Goal: Find specific page/section: Find specific page/section

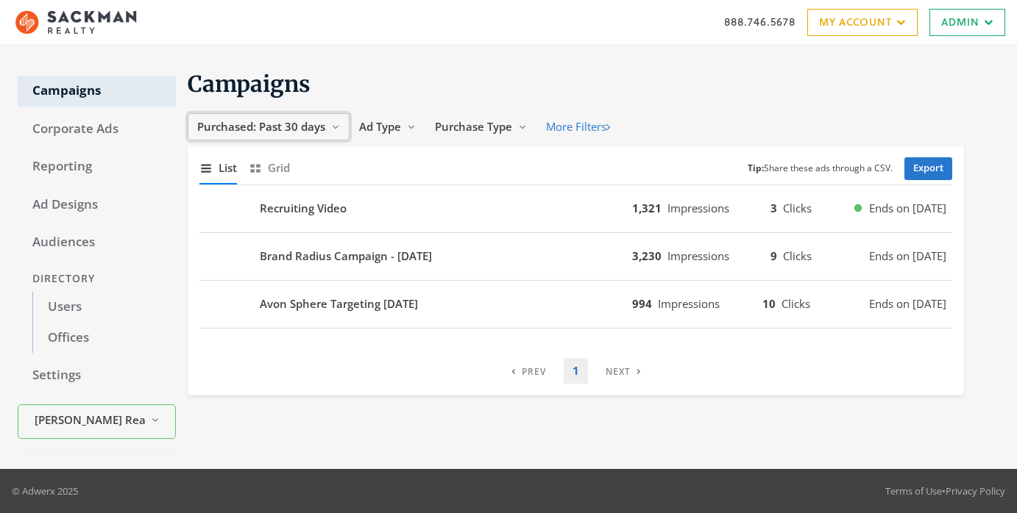
click at [327, 130] on button "Purchased: Past 30 days Reveal list of Purchased: Past 30 days" at bounding box center [269, 126] width 162 height 27
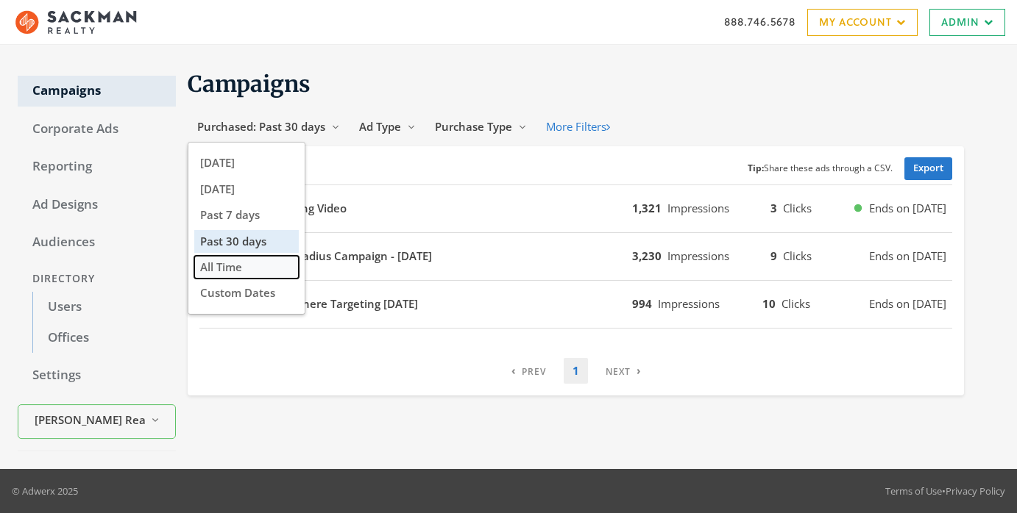
click at [233, 262] on span "All Time" at bounding box center [221, 267] width 42 height 15
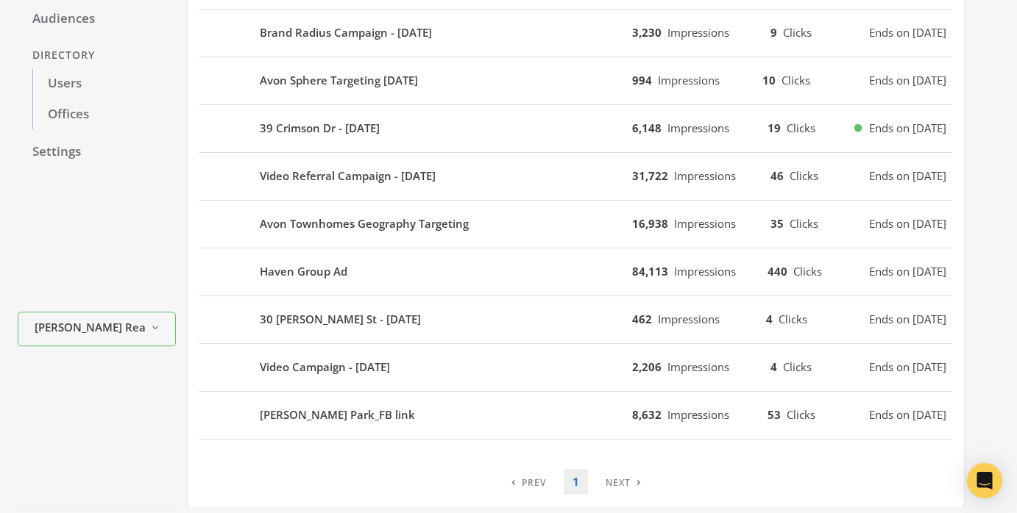
scroll to position [223, 0]
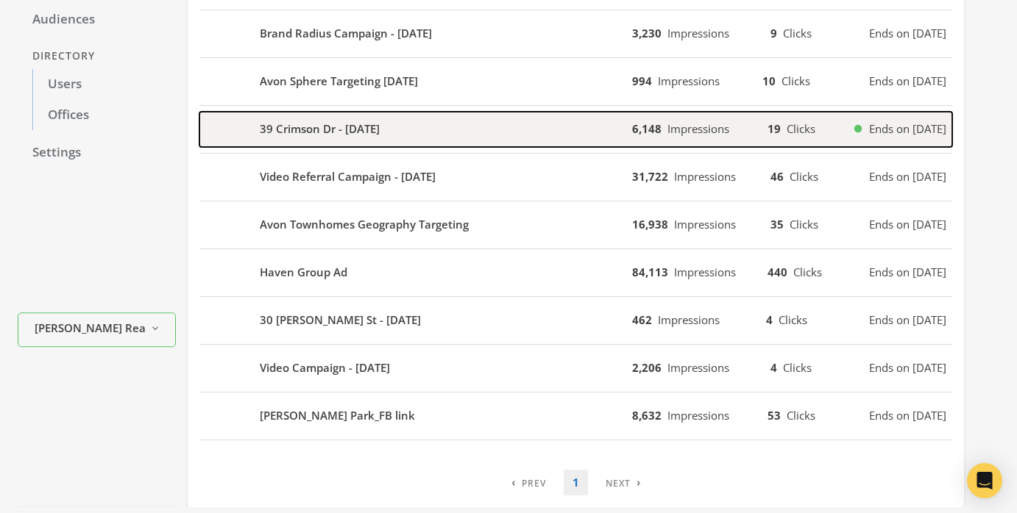
click at [447, 132] on div "39 Crimson Dr - [DATE]" at bounding box center [415, 129] width 433 height 35
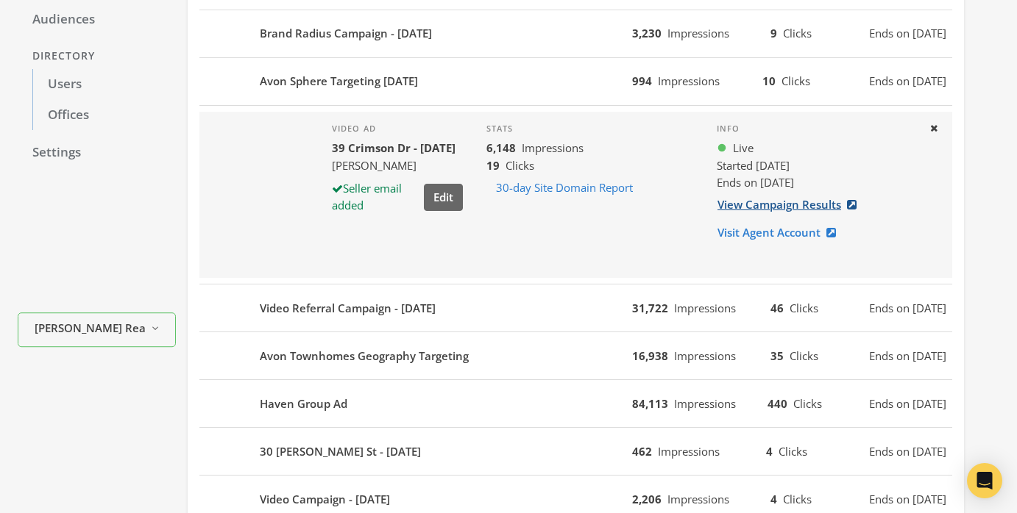
click at [814, 207] on link "View Campaign Results" at bounding box center [790, 204] width 149 height 27
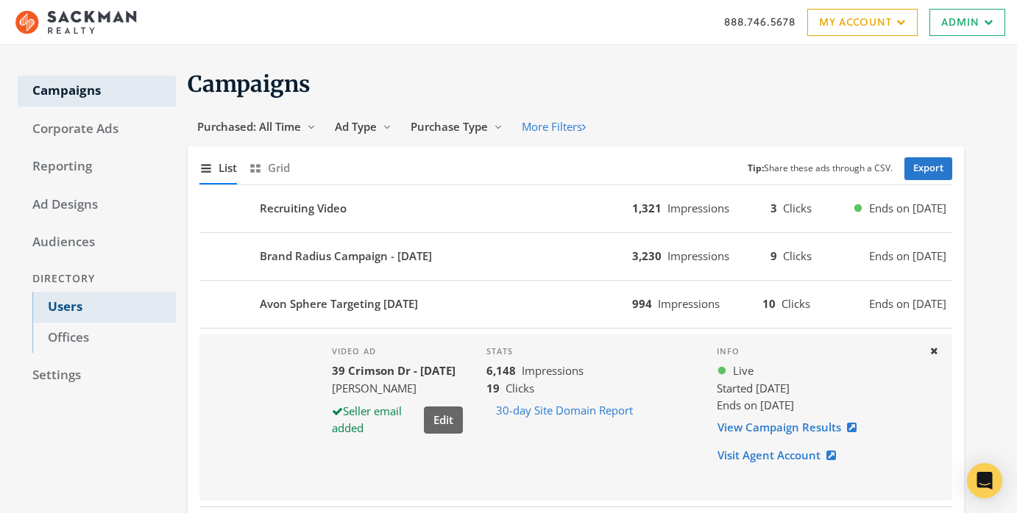
click at [117, 296] on link "Users" at bounding box center [103, 307] width 143 height 31
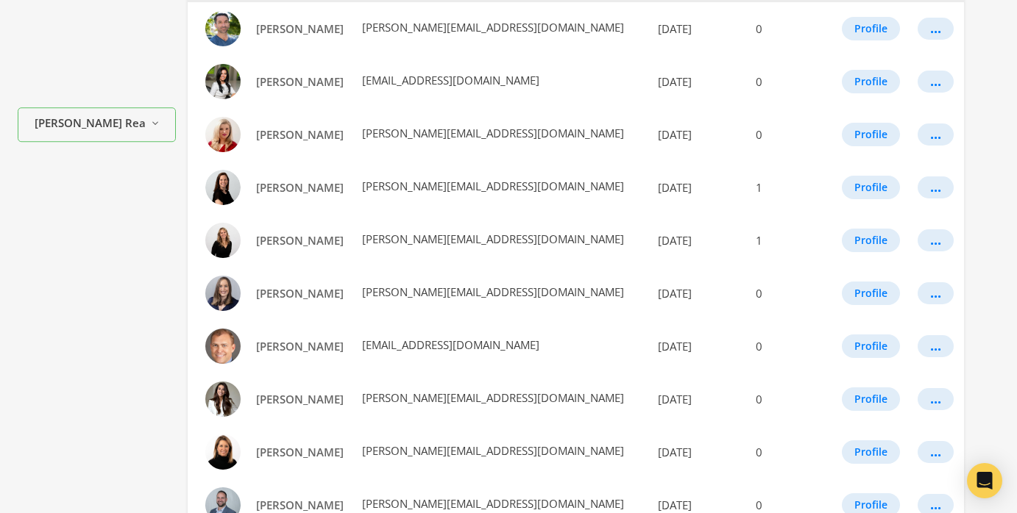
scroll to position [445, 0]
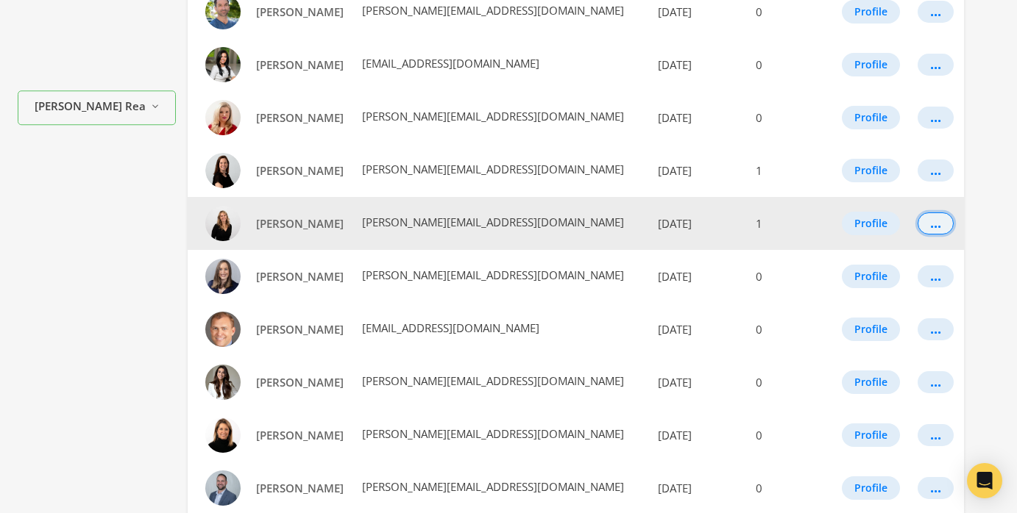
click at [930, 224] on div "..." at bounding box center [935, 223] width 11 height 1
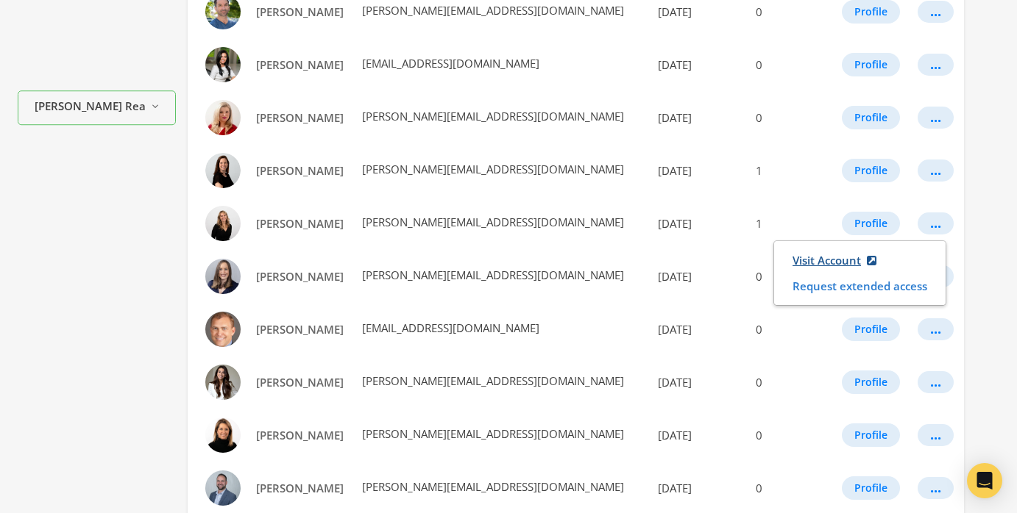
click at [829, 259] on link "Visit Account" at bounding box center [834, 260] width 103 height 27
